Goal: Task Accomplishment & Management: Use online tool/utility

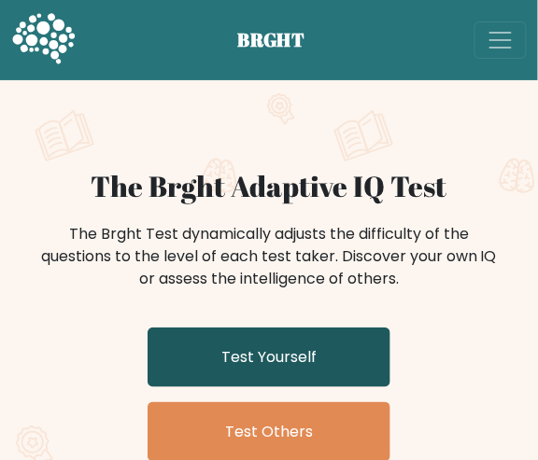
click at [370, 348] on link "Test Yourself" at bounding box center [268, 358] width 243 height 60
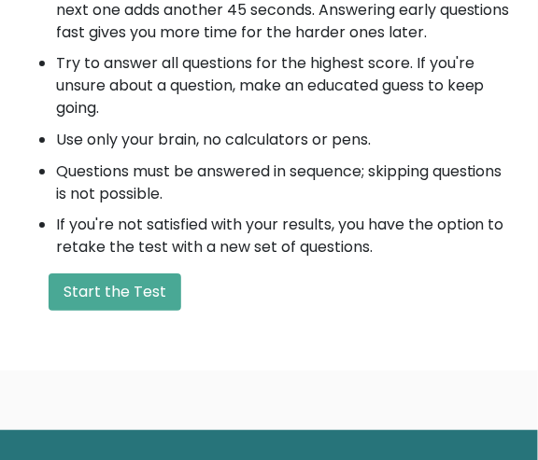
scroll to position [801, 0]
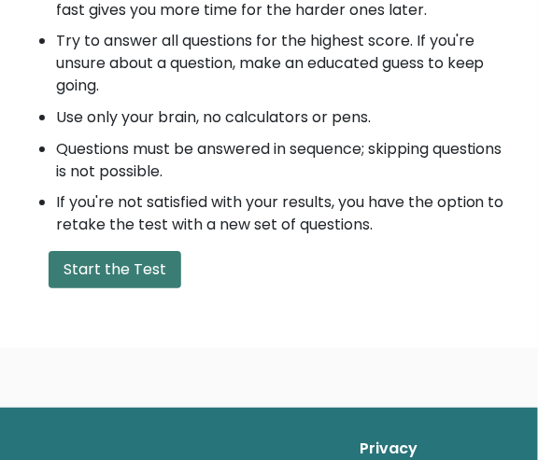
click at [168, 279] on button "Start the Test" at bounding box center [115, 269] width 133 height 37
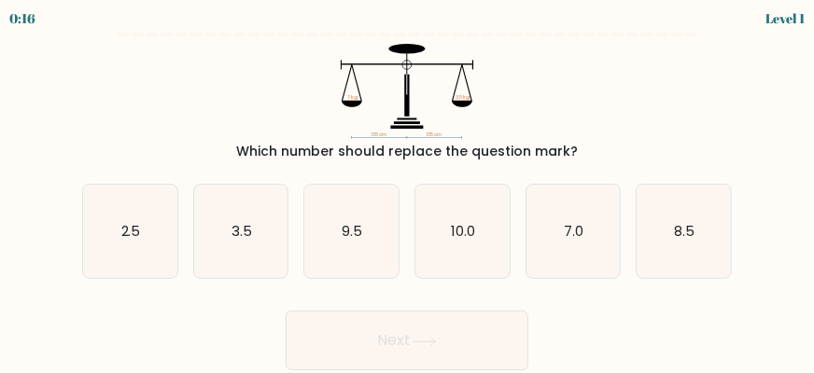
drag, startPoint x: 1008, startPoint y: 0, endPoint x: 298, endPoint y: 108, distance: 718.4
click at [298, 108] on icon "135 cm 135 cm ? kg 3.5 kg" at bounding box center [406, 91] width 627 height 95
click at [492, 230] on icon "10.0" at bounding box center [462, 232] width 94 height 94
click at [408, 191] on input "d. 10.0" at bounding box center [407, 189] width 1 height 5
radio input "true"
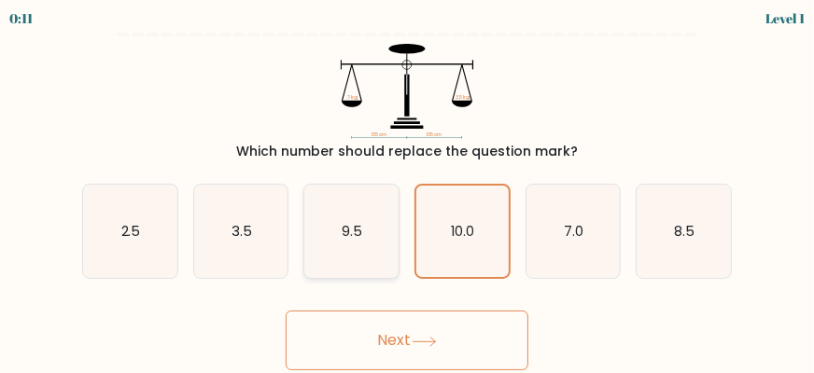
click at [389, 276] on div "9.5" at bounding box center [351, 232] width 96 height 96
click at [407, 191] on input "c. 9.5" at bounding box center [407, 189] width 1 height 5
radio input "true"
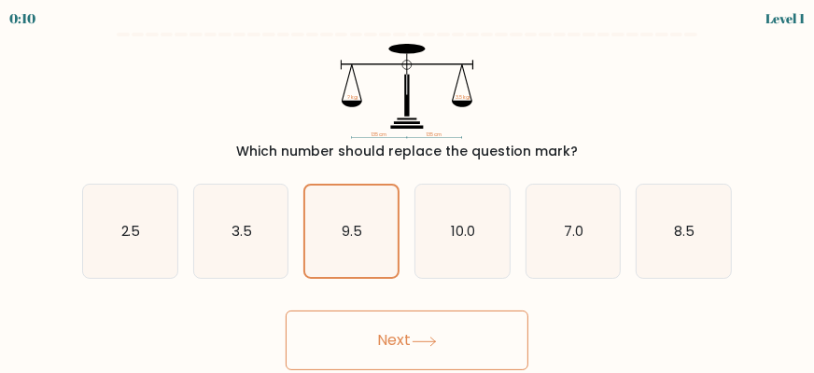
click at [404, 313] on button "Next" at bounding box center [407, 341] width 243 height 60
click at [432, 315] on button "Next" at bounding box center [407, 341] width 243 height 60
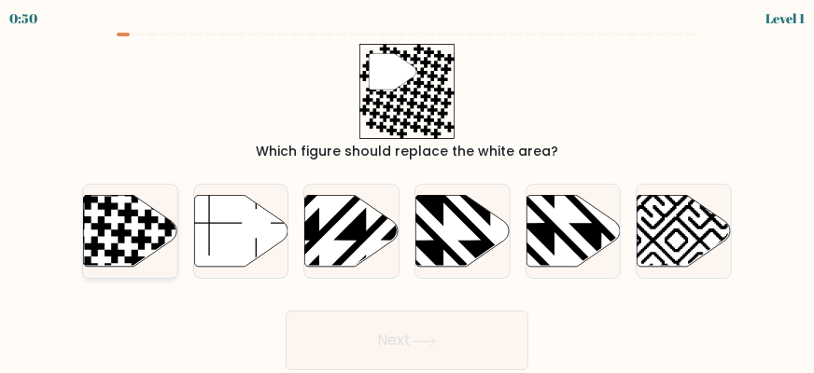
click at [154, 248] on icon at bounding box center [162, 247] width 21 height 21
click at [407, 191] on input "a." at bounding box center [407, 189] width 1 height 5
radio input "true"
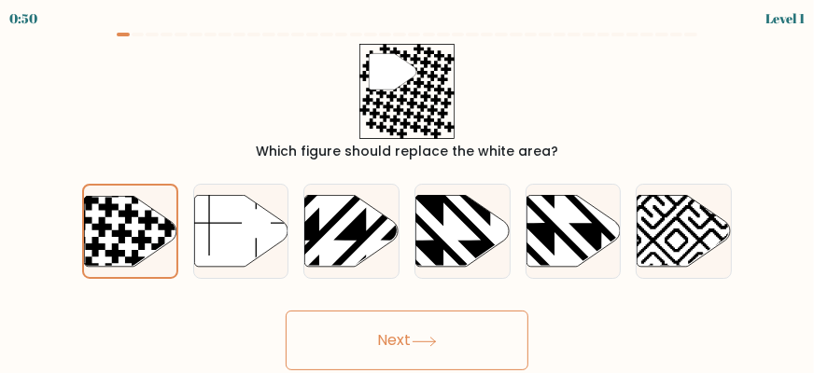
click at [314, 325] on button "Next" at bounding box center [407, 341] width 243 height 60
